Goal: Task Accomplishment & Management: Complete application form

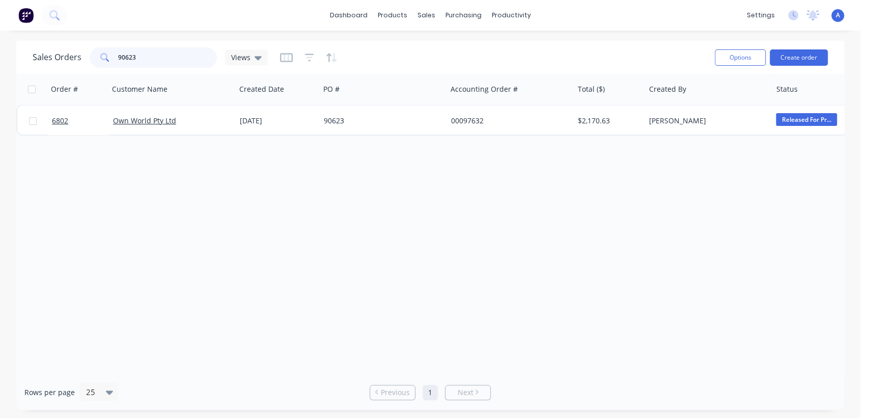
drag, startPoint x: 145, startPoint y: 53, endPoint x: 85, endPoint y: 65, distance: 61.6
click at [85, 65] on div "Sales Orders 90623 Views" at bounding box center [150, 57] width 235 height 20
type input "a&g"
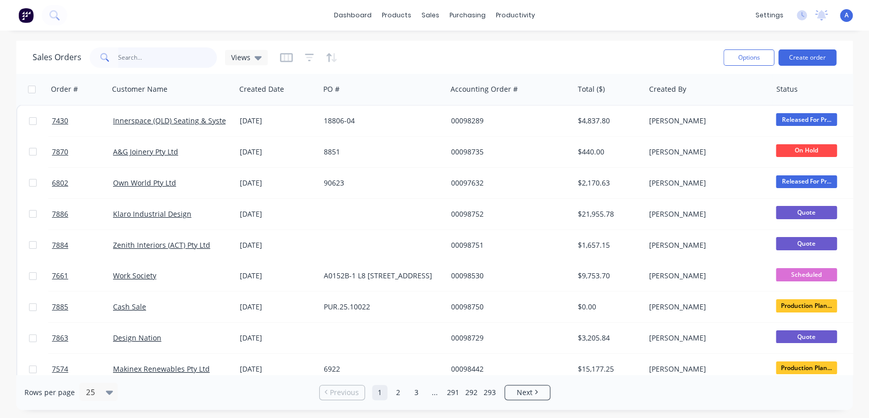
click at [143, 59] on input "text" at bounding box center [167, 57] width 99 height 20
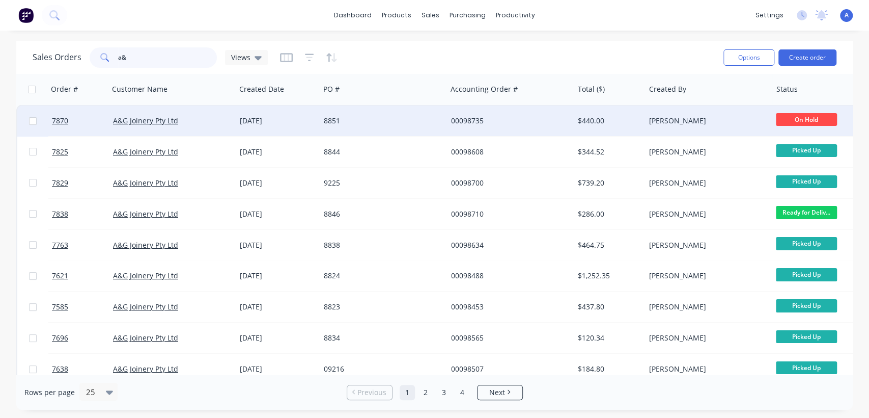
type input "a&"
click at [411, 118] on div "8851" at bounding box center [380, 121] width 113 height 10
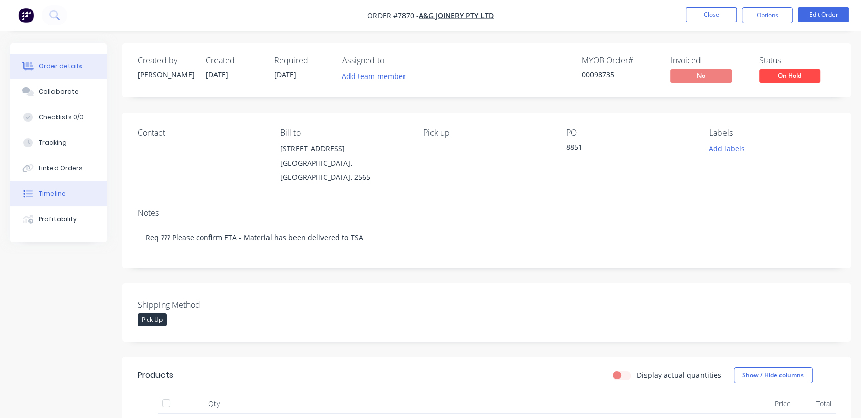
click at [59, 189] on div "Timeline" at bounding box center [52, 193] width 27 height 9
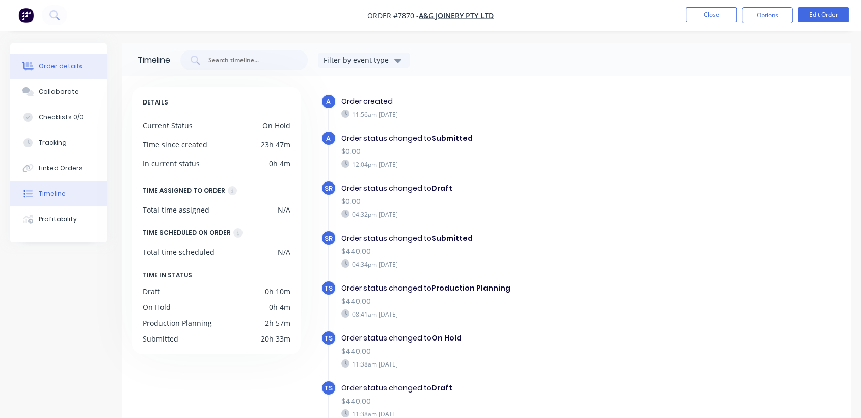
click at [56, 67] on div "Order details" at bounding box center [60, 66] width 43 height 9
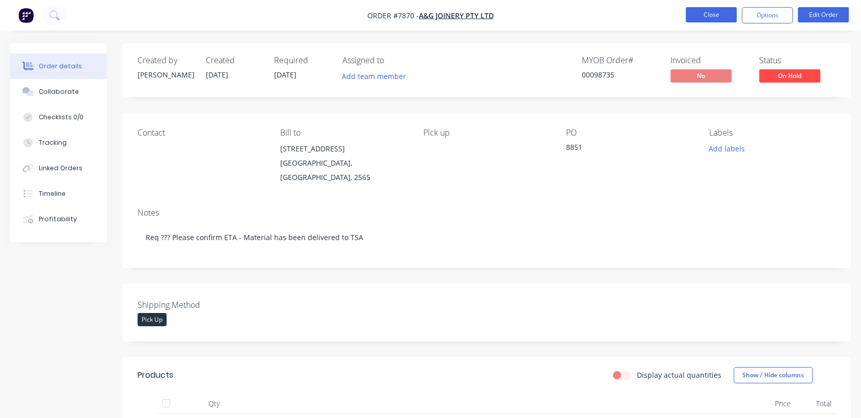
click at [711, 18] on button "Close" at bounding box center [710, 14] width 51 height 15
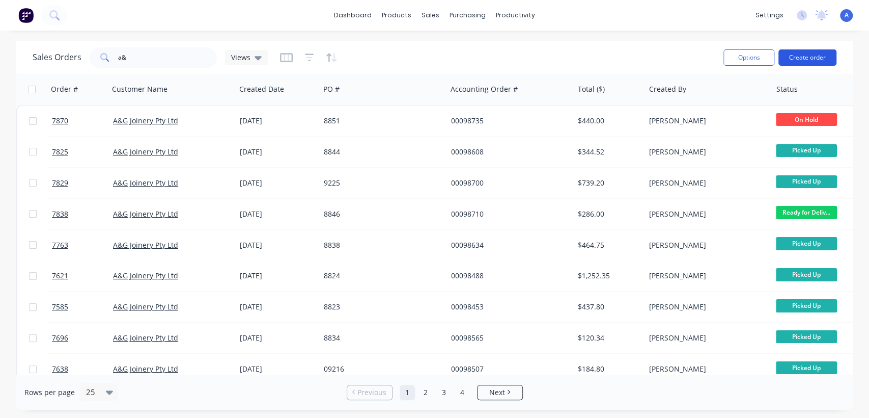
click at [825, 52] on button "Create order" at bounding box center [808, 57] width 58 height 16
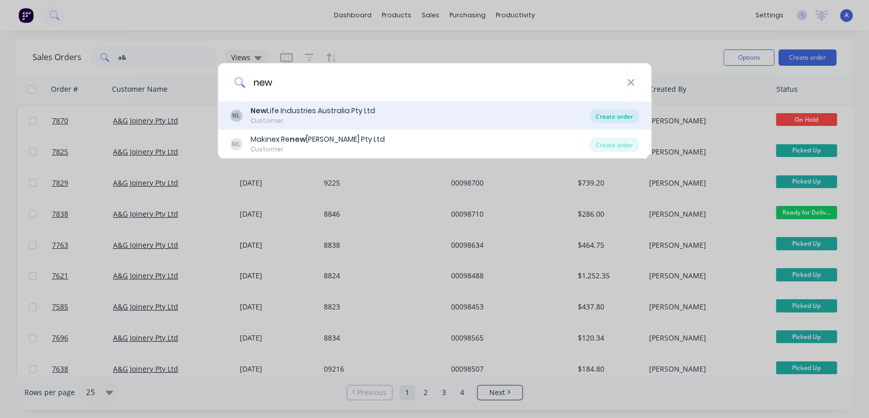
type input "new"
click at [615, 115] on div "Create order" at bounding box center [614, 116] width 49 height 14
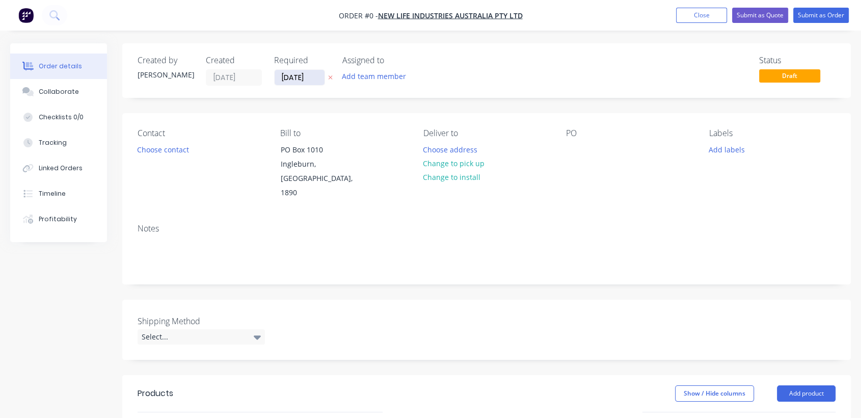
click at [317, 78] on input "[DATE]" at bounding box center [299, 77] width 50 height 15
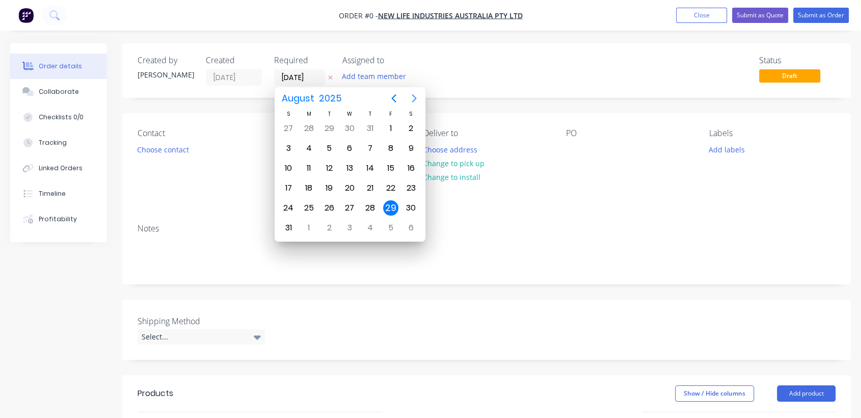
click at [409, 97] on icon "Next page" at bounding box center [414, 98] width 12 height 12
click at [351, 203] on div "31" at bounding box center [349, 207] width 15 height 15
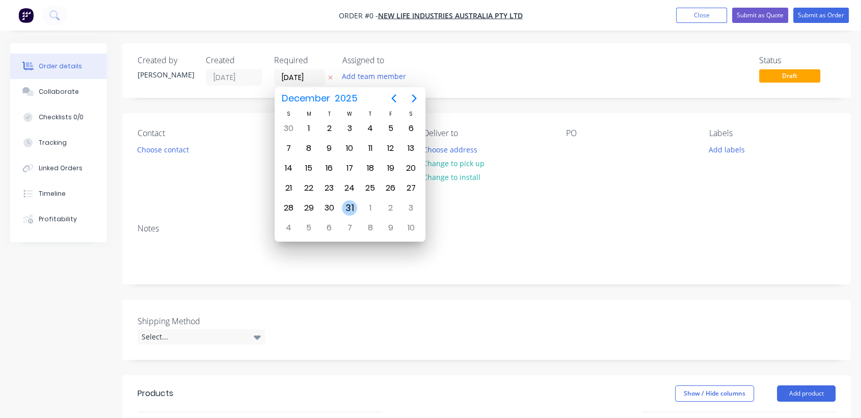
type input "[DATE]"
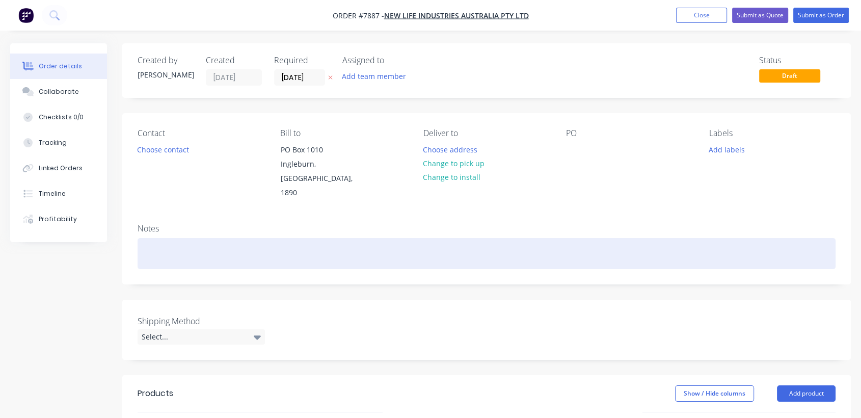
click at [156, 238] on div at bounding box center [487, 253] width 698 height 31
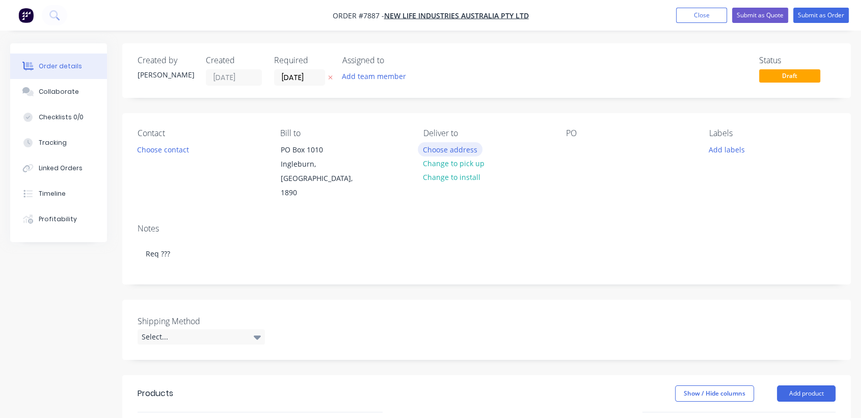
click at [432, 145] on button "Choose address" at bounding box center [450, 149] width 65 height 14
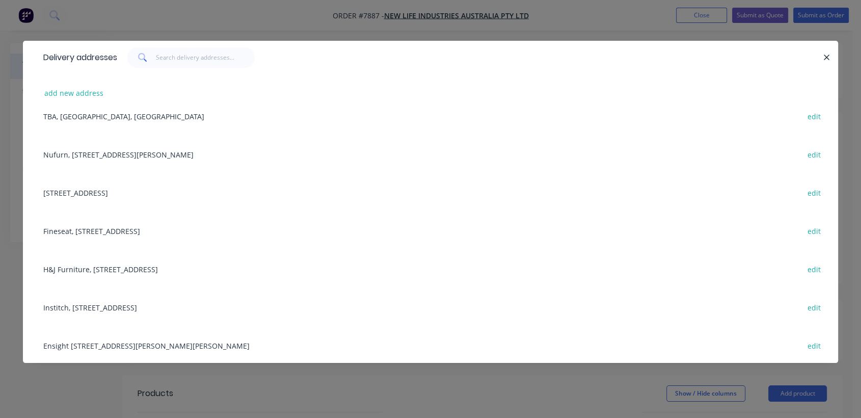
scroll to position [285, 0]
click at [168, 265] on div "H&J Furniture, [STREET_ADDRESS] edit" at bounding box center [430, 267] width 784 height 38
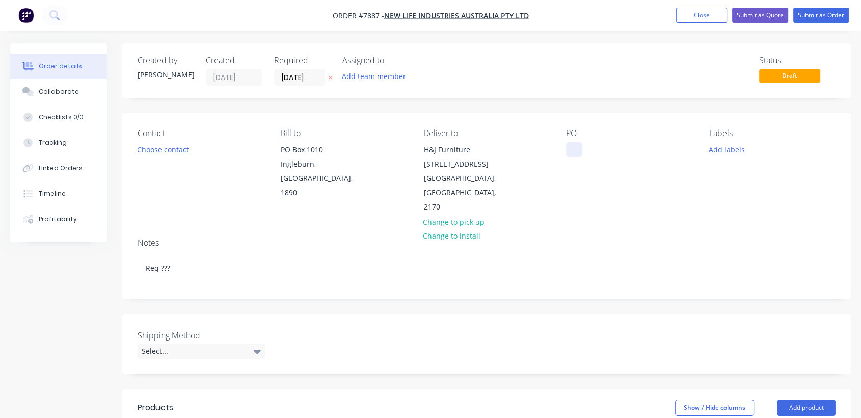
click at [576, 149] on div at bounding box center [574, 149] width 16 height 15
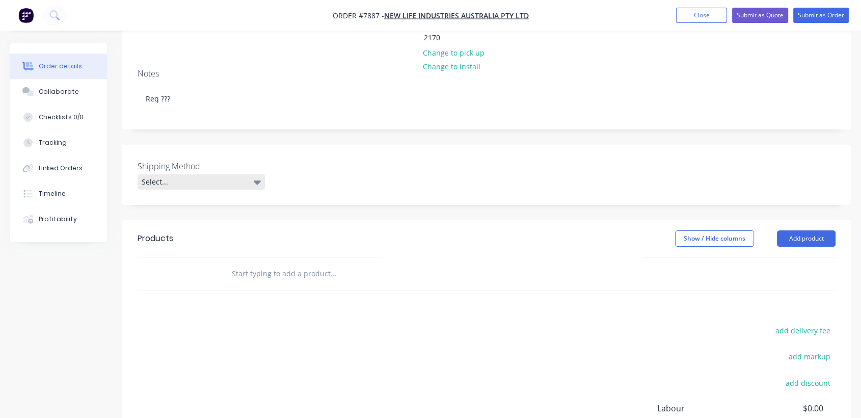
scroll to position [170, 0]
click at [201, 174] on div "Select..." at bounding box center [201, 181] width 127 height 15
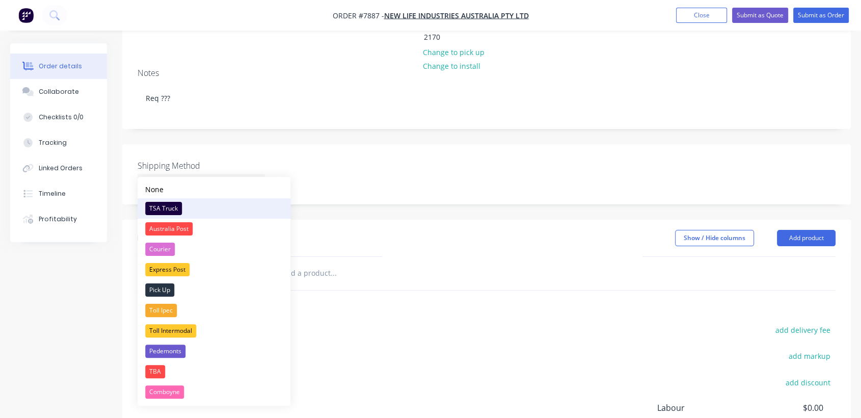
click at [172, 205] on div "TSA Truck" at bounding box center [163, 208] width 37 height 13
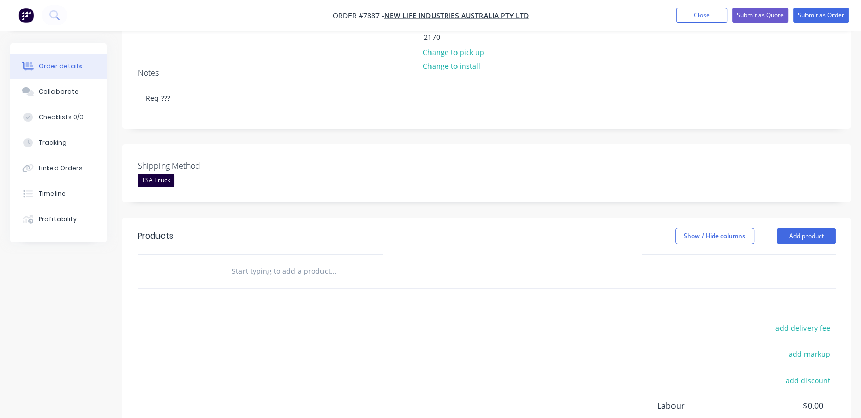
click at [839, 221] on header "Products Show / Hide columns Add product" at bounding box center [486, 235] width 728 height 37
click at [822, 228] on button "Add product" at bounding box center [806, 236] width 59 height 16
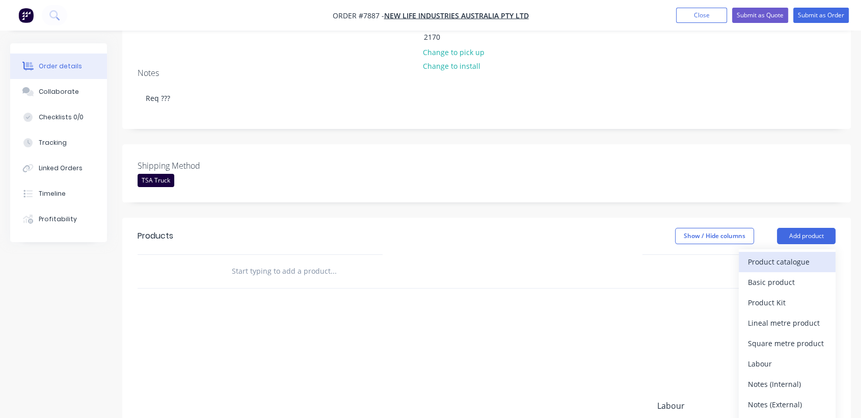
click at [758, 254] on div "Product catalogue" at bounding box center [787, 261] width 78 height 15
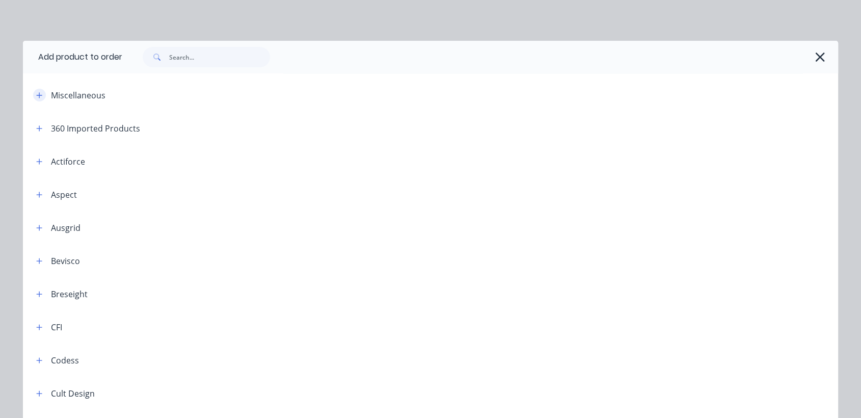
click at [36, 95] on icon "button" at bounding box center [39, 95] width 6 height 7
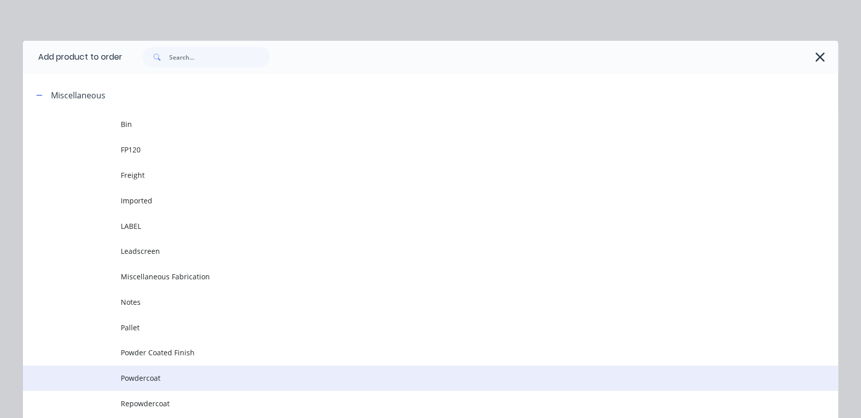
click at [167, 376] on span "Powdercoat" at bounding box center [407, 377] width 573 height 11
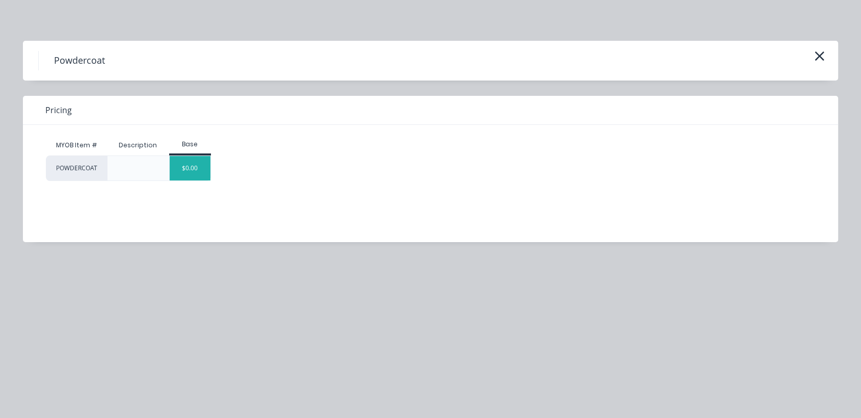
click at [194, 168] on div "$0.00" at bounding box center [190, 168] width 41 height 24
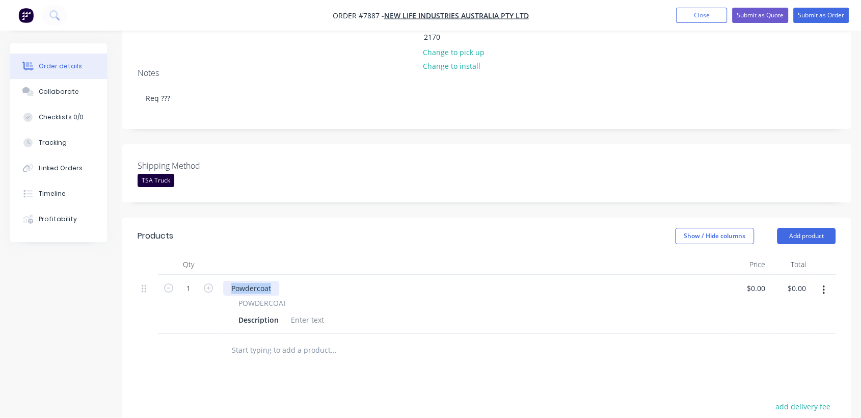
drag, startPoint x: 276, startPoint y: 271, endPoint x: 226, endPoint y: 265, distance: 50.2
click at [227, 281] on div "Powdercoat" at bounding box center [251, 288] width 56 height 15
paste div
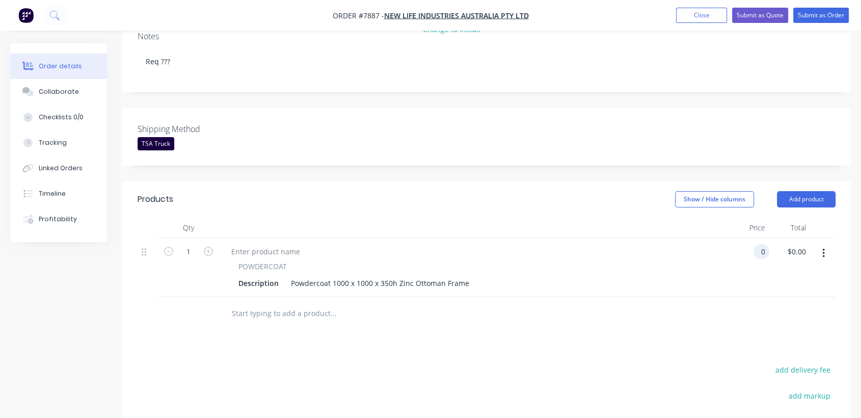
scroll to position [283, 0]
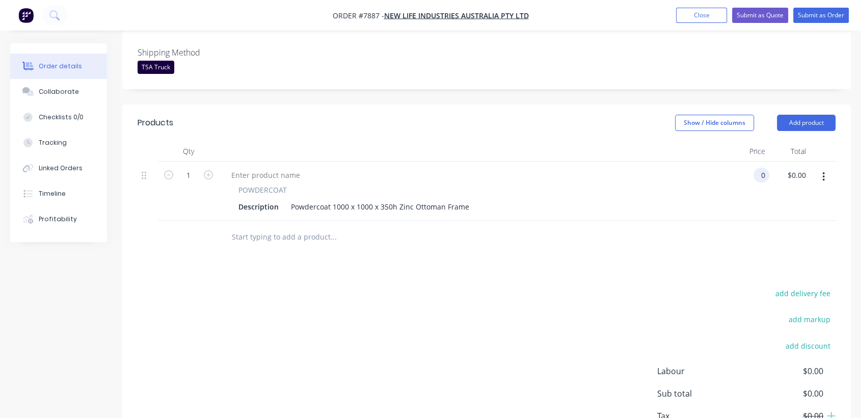
type input "$0.00"
click at [277, 227] on input "text" at bounding box center [333, 237] width 204 height 20
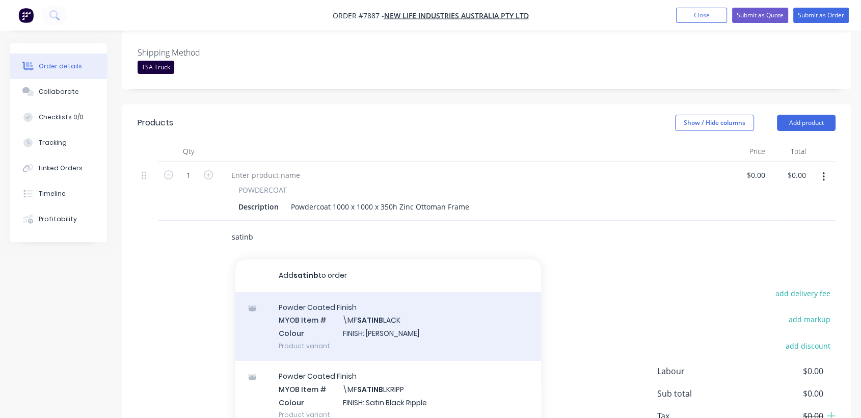
type input "satinb"
click at [351, 312] on div "Powder Coated Finish MYOB Item # \MF SATINB LACK Colour FINISH: Satin Black Pro…" at bounding box center [388, 326] width 306 height 69
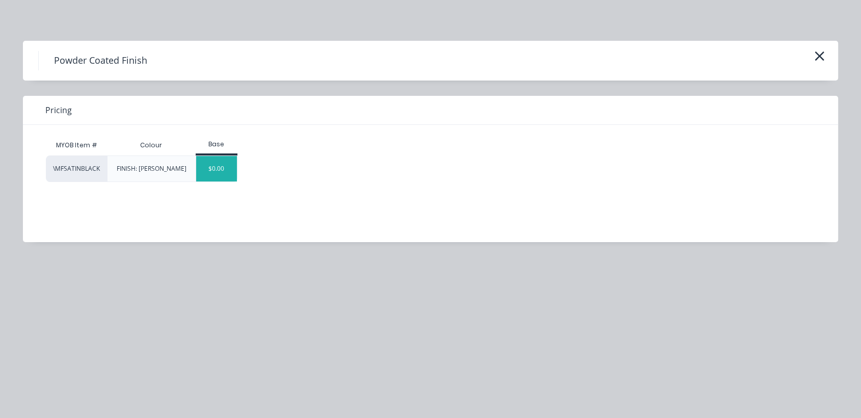
click at [223, 176] on div "$0.00" at bounding box center [216, 168] width 41 height 25
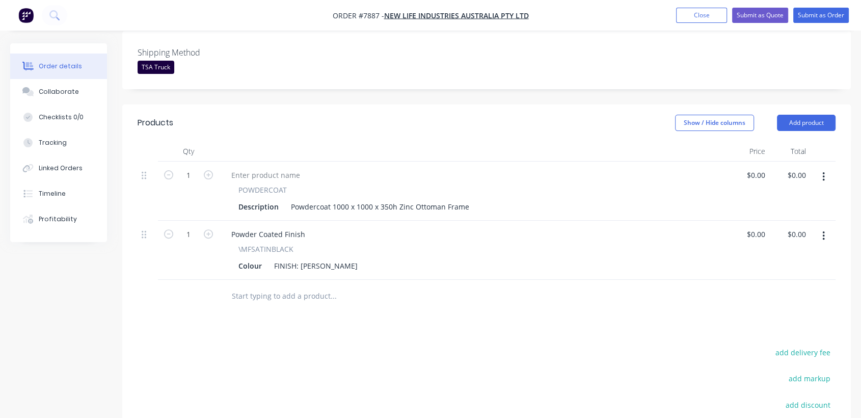
click at [291, 286] on input "text" at bounding box center [333, 296] width 204 height 20
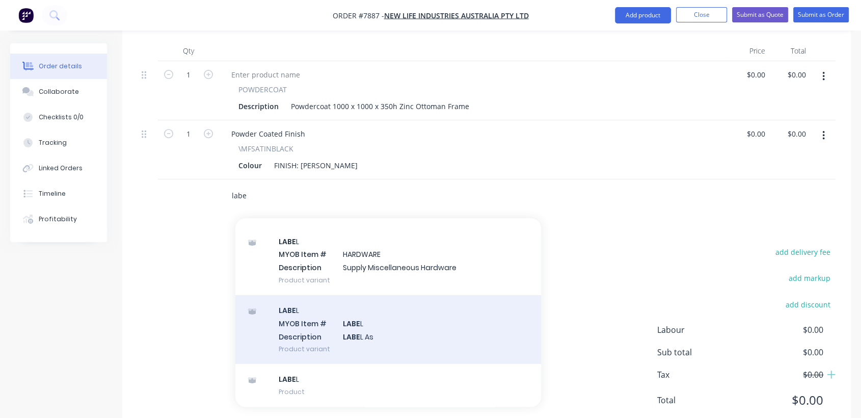
scroll to position [396, 0]
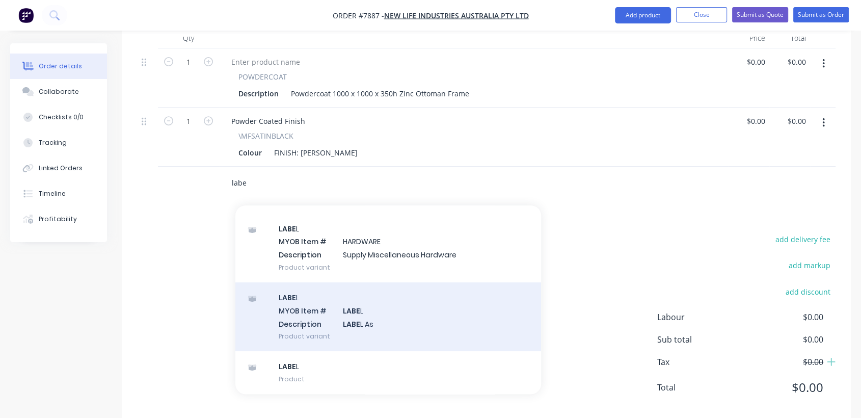
type input "labe"
click at [397, 306] on div "LABE L MYOB Item # LABE L Description LABE L As Product variant" at bounding box center [388, 316] width 306 height 69
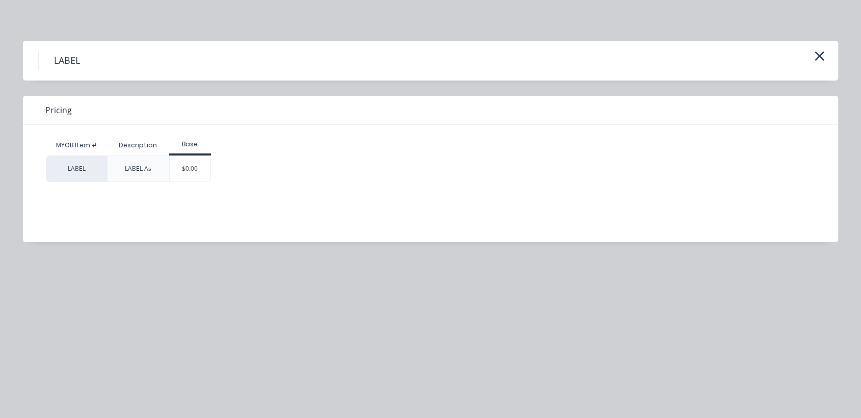
click at [195, 169] on div "$0.00" at bounding box center [190, 168] width 41 height 25
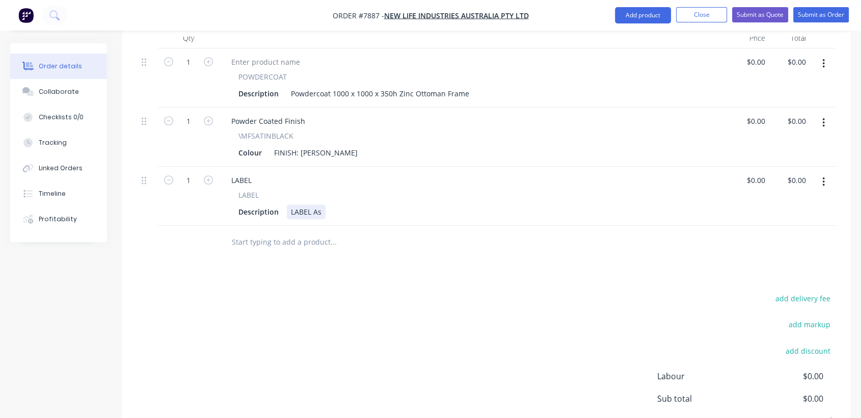
click at [324, 204] on div "LABEL As" at bounding box center [306, 211] width 39 height 15
type input "$0.00"
click at [306, 232] on input "text" at bounding box center [333, 242] width 204 height 20
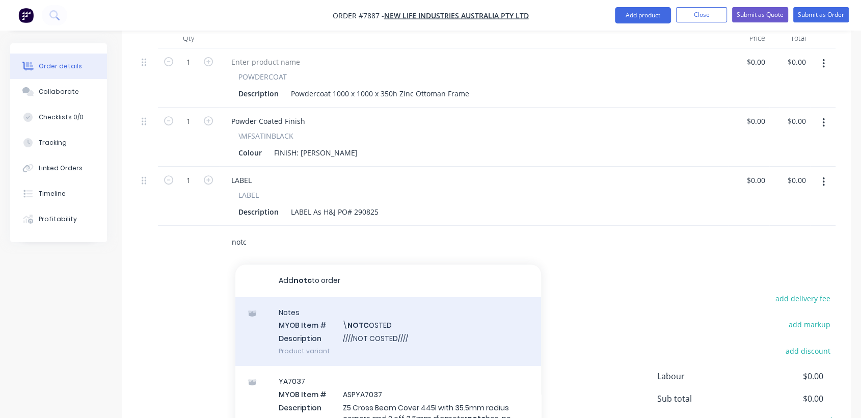
type input "notc"
click at [346, 316] on div "Notes MYOB Item # \ NOTC OSTED Description ////NOT COSTED//// Product variant" at bounding box center [388, 331] width 306 height 69
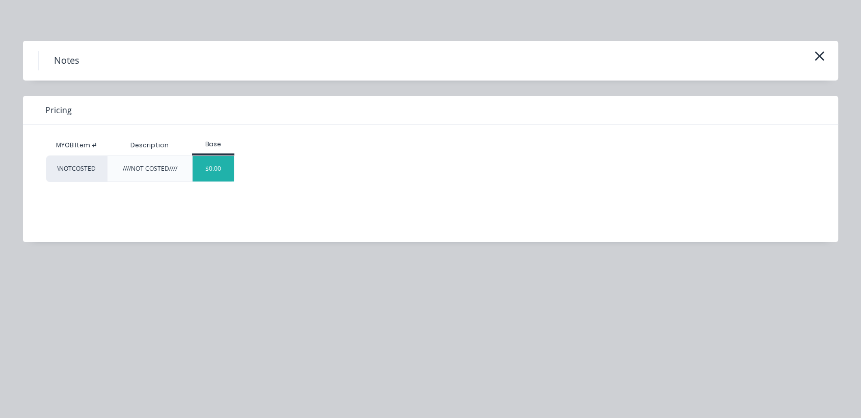
click at [209, 166] on div "$0.00" at bounding box center [213, 168] width 41 height 25
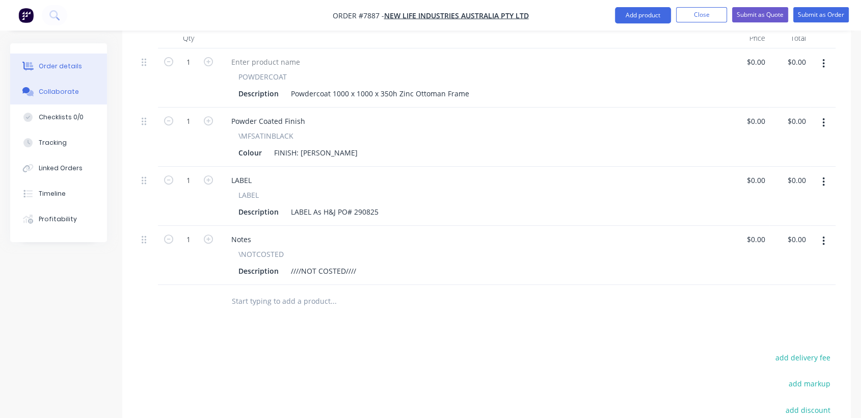
click at [53, 91] on div "Collaborate" at bounding box center [59, 91] width 40 height 9
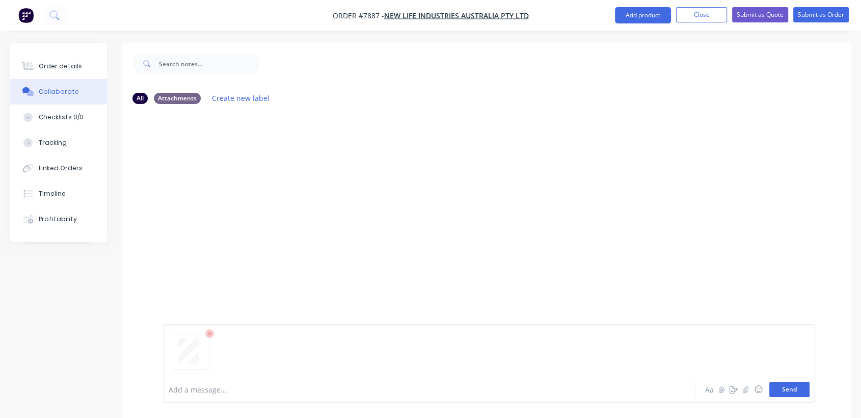
click at [789, 388] on button "Send" at bounding box center [789, 388] width 40 height 15
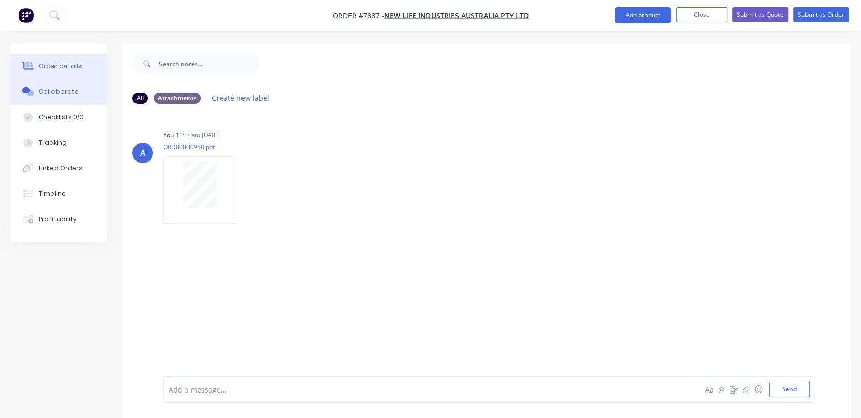
click at [66, 64] on div "Order details" at bounding box center [60, 66] width 43 height 9
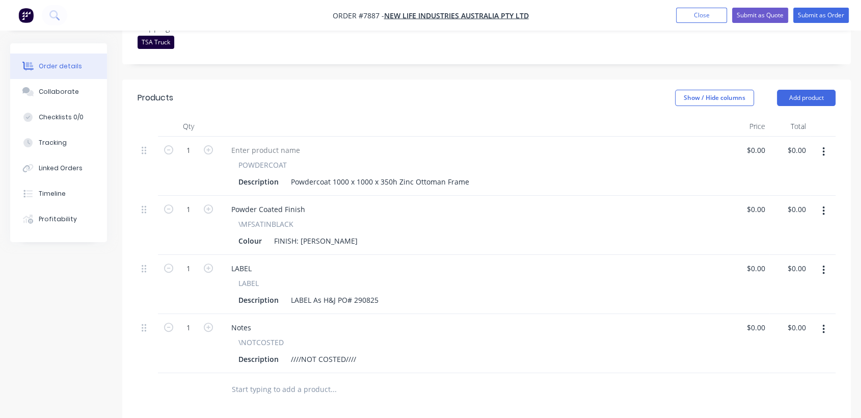
scroll to position [292, 0]
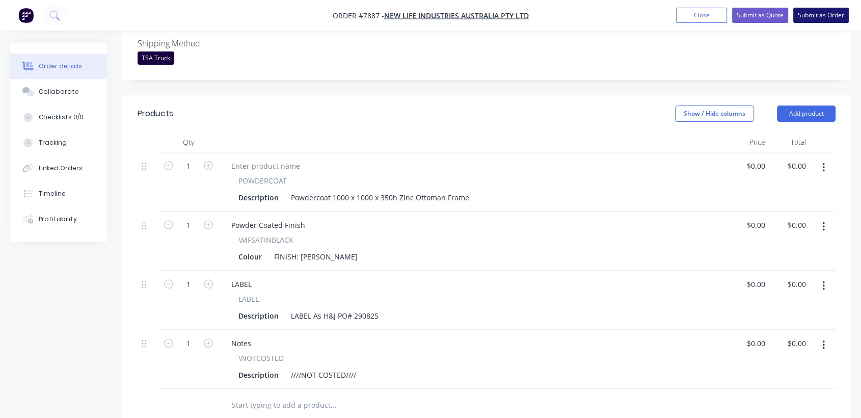
click at [821, 10] on button "Submit as Order" at bounding box center [821, 15] width 56 height 15
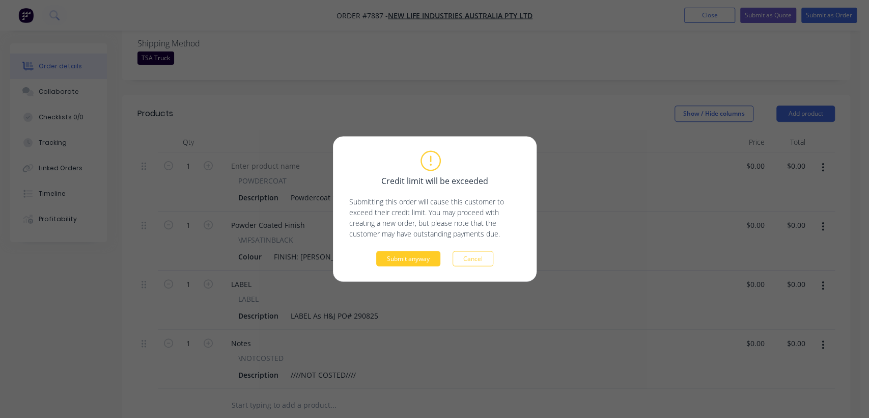
click at [426, 256] on button "Submit anyway" at bounding box center [408, 258] width 64 height 15
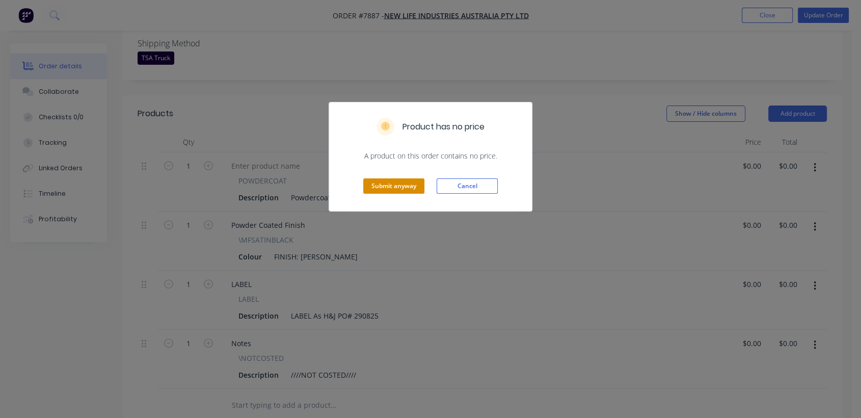
click at [415, 185] on button "Submit anyway" at bounding box center [393, 185] width 61 height 15
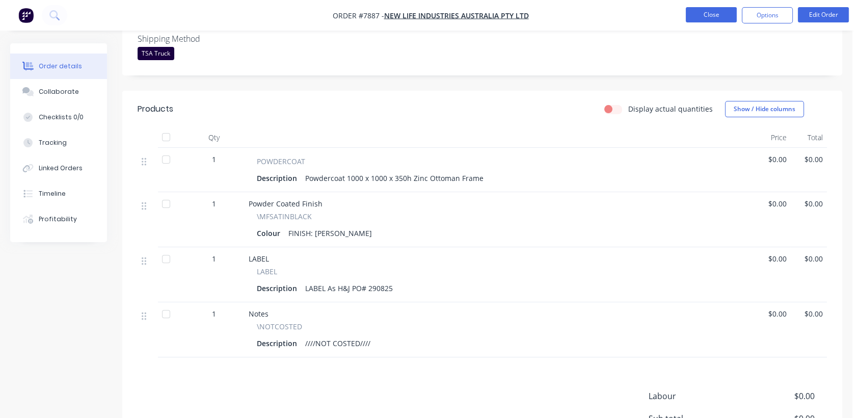
click at [719, 14] on button "Close" at bounding box center [710, 14] width 51 height 15
